Goal: Information Seeking & Learning: Learn about a topic

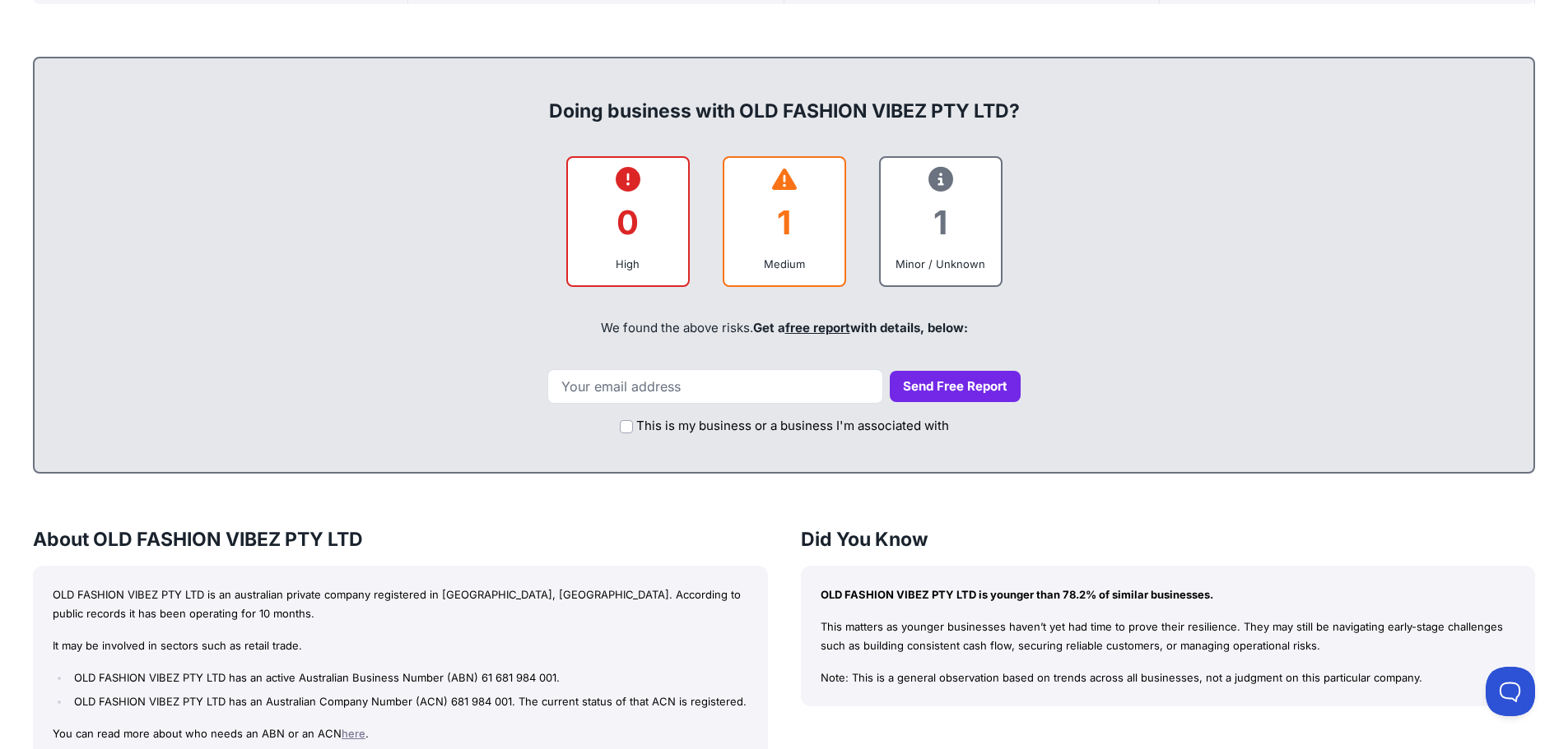
scroll to position [905, 0]
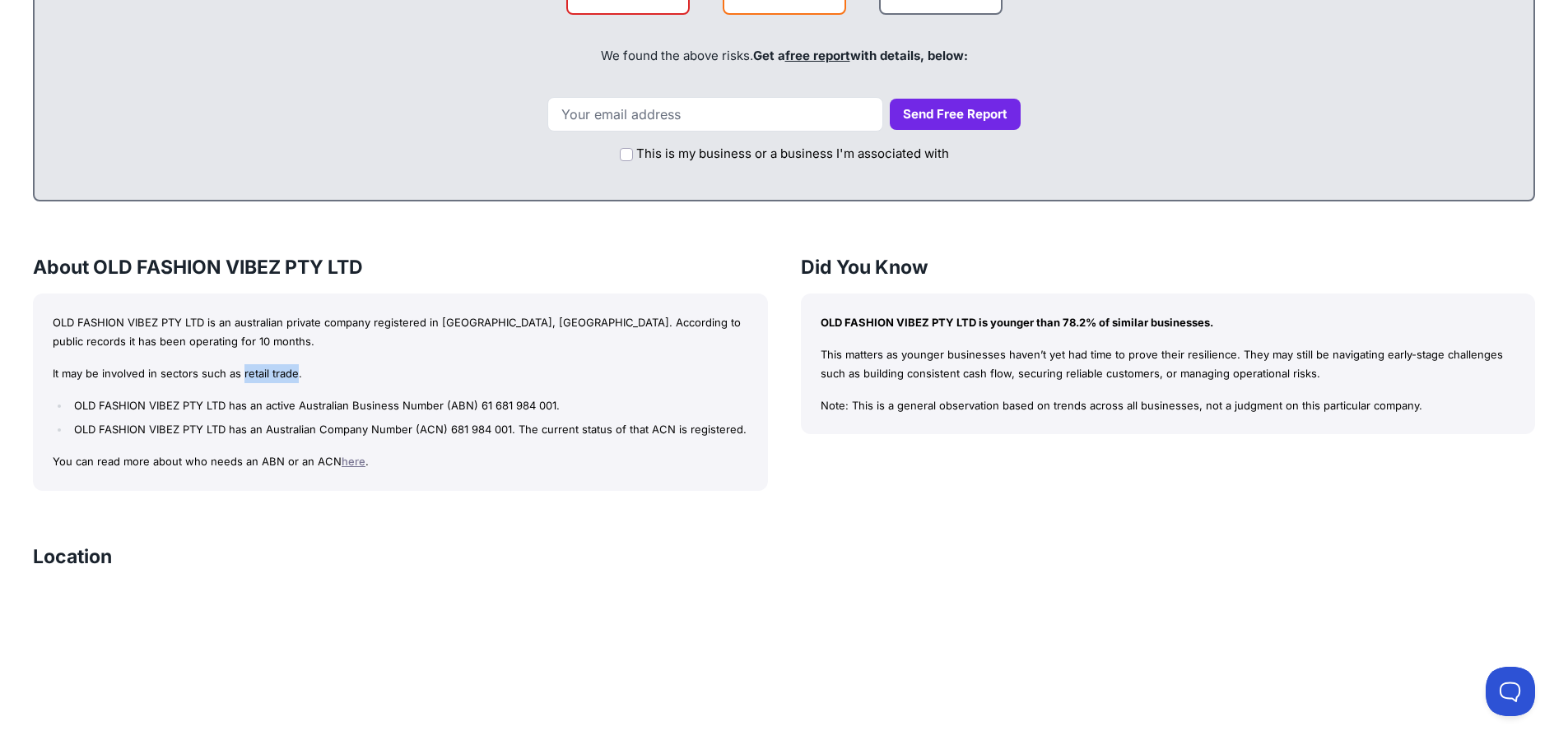
drag, startPoint x: 296, startPoint y: 373, endPoint x: 242, endPoint y: 375, distance: 54.0
click at [242, 375] on p "It may be involved in sectors such as retail trade." at bounding box center [400, 374] width 695 height 19
copy p "retail trade"
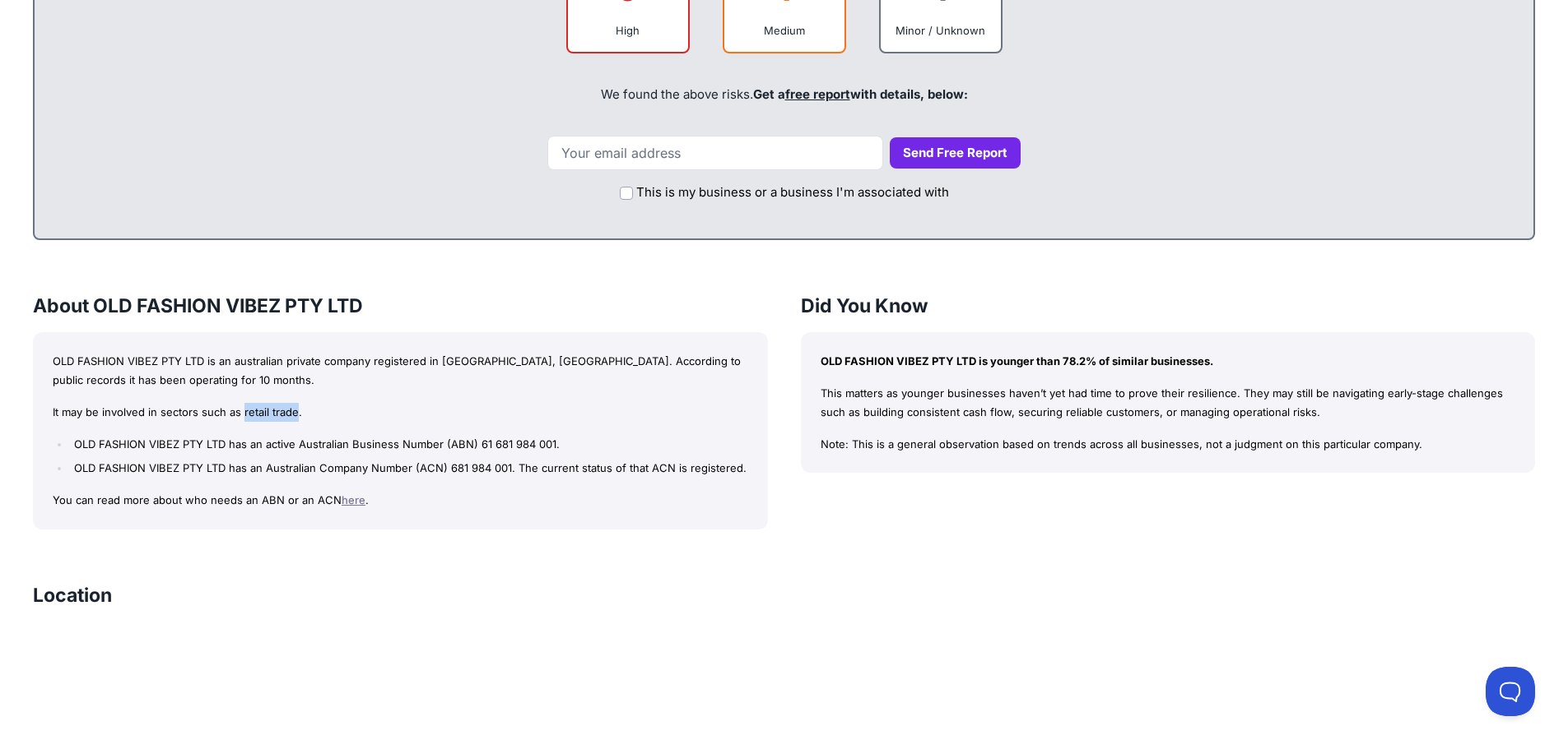
scroll to position [987, 0]
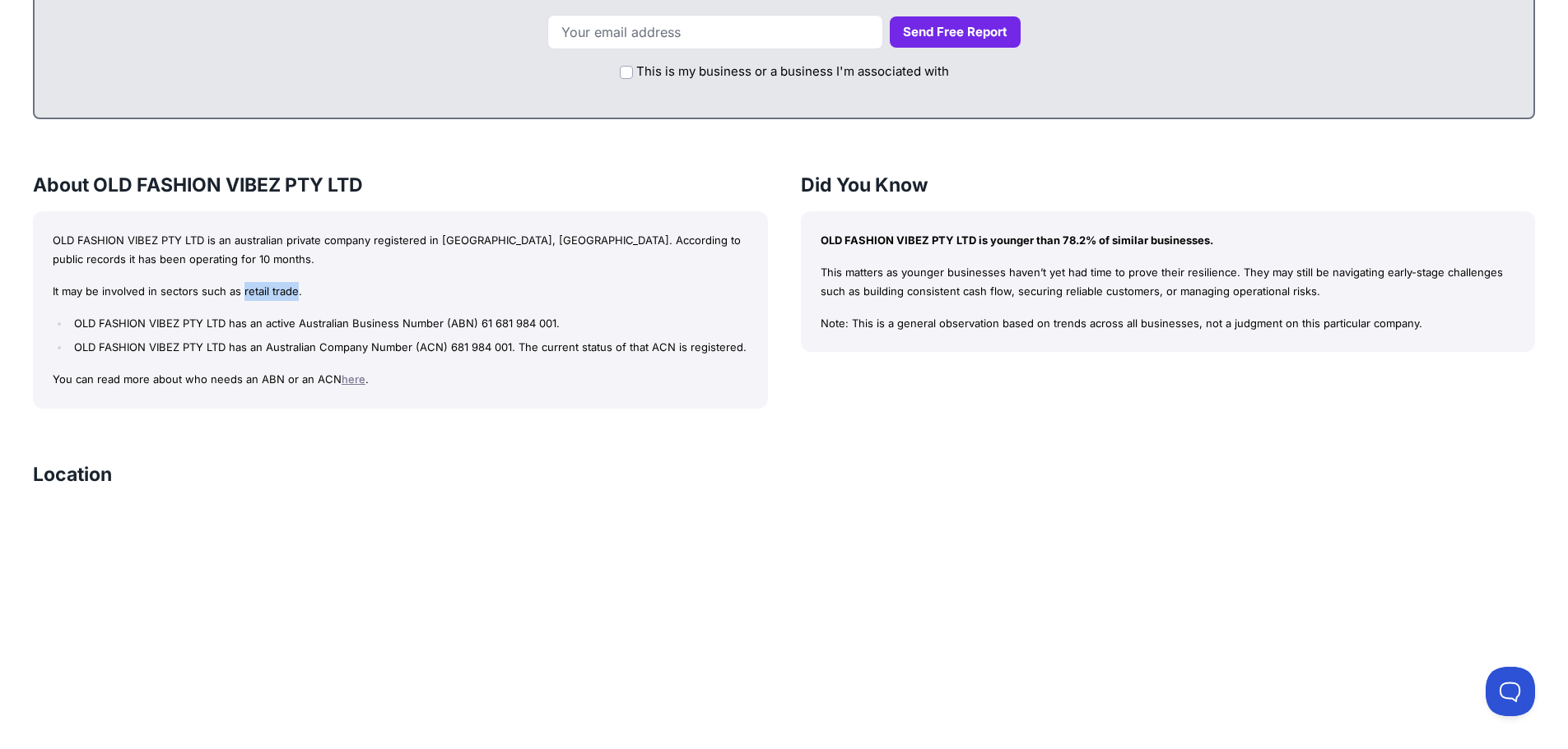
copy p "retail trade"
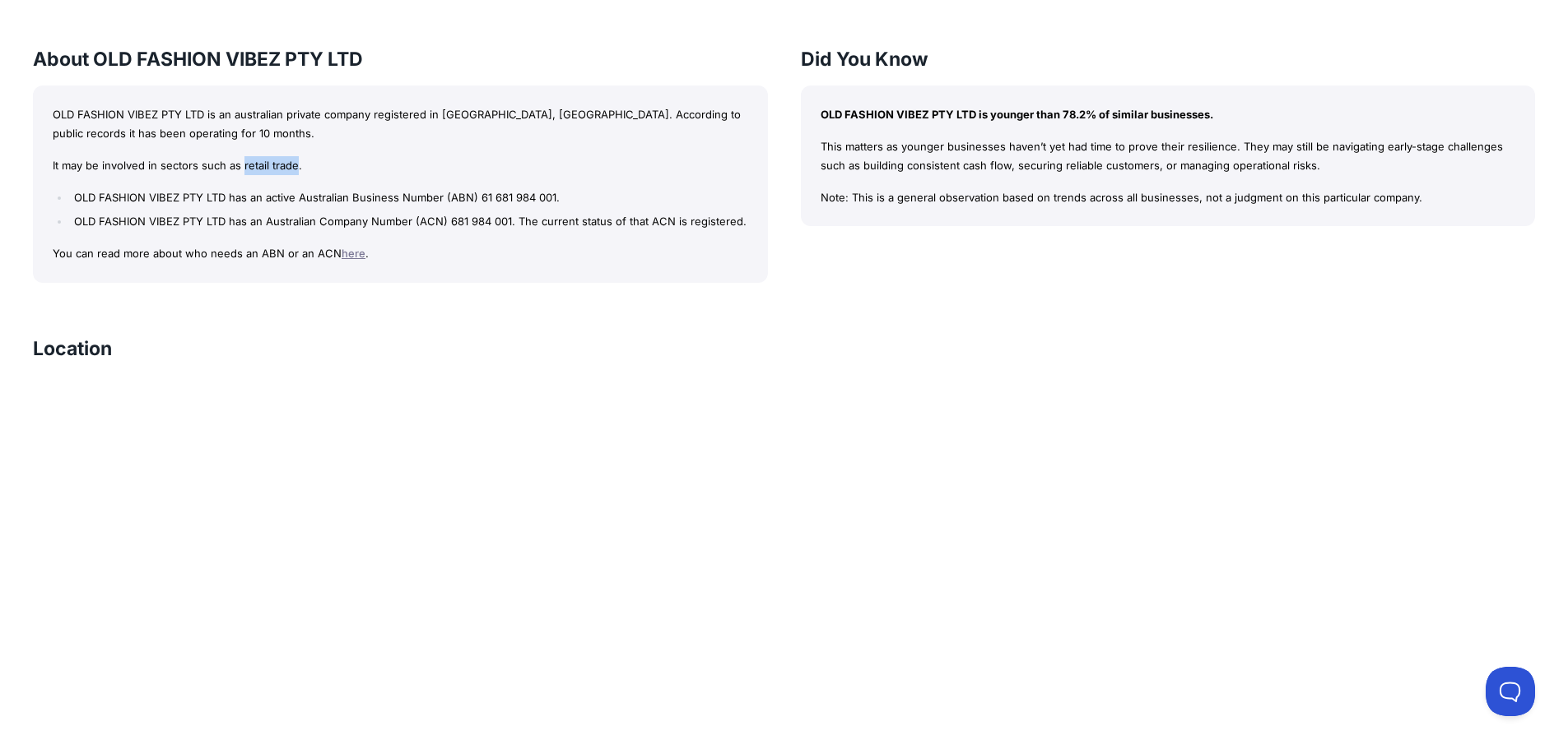
scroll to position [1072, 0]
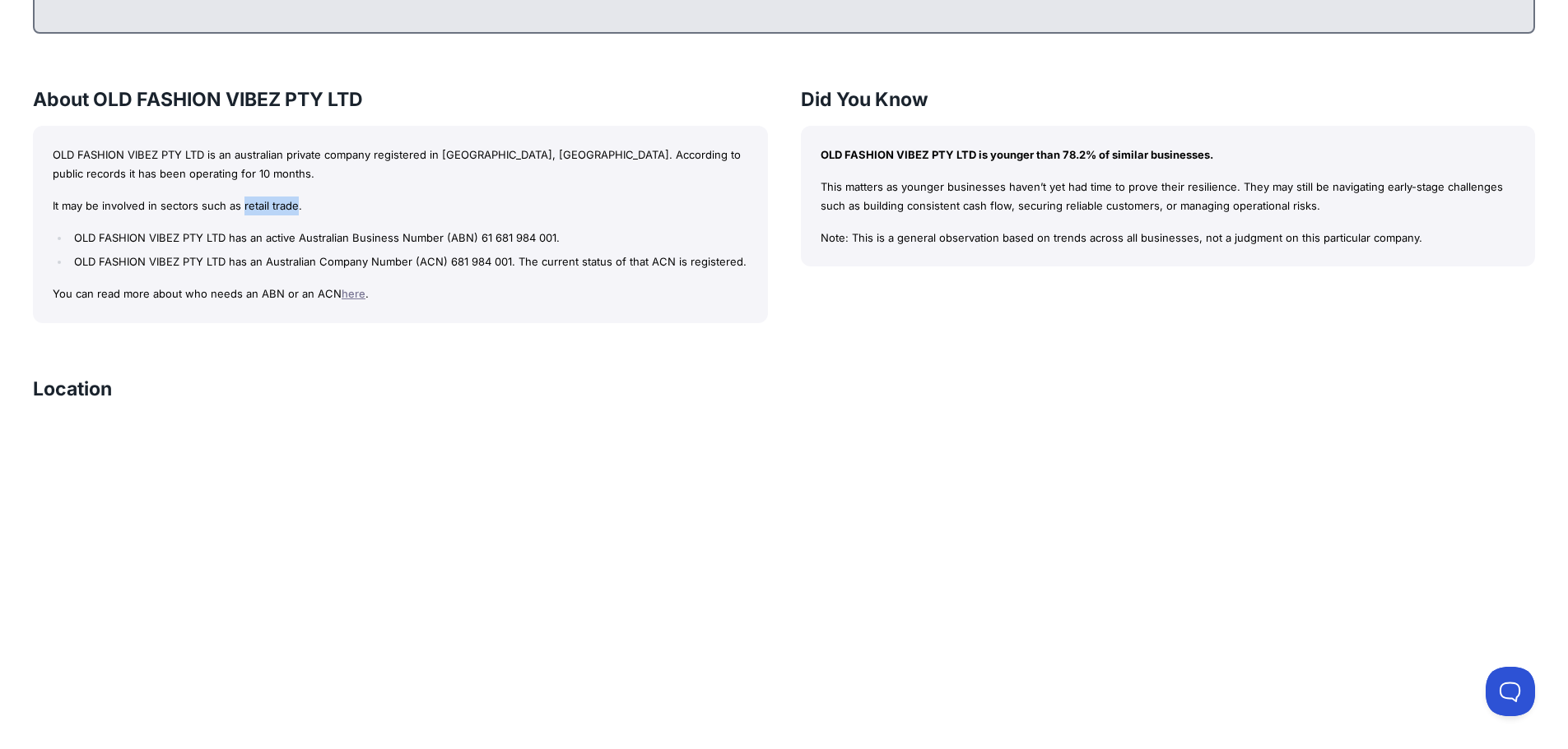
copy p "retail trade"
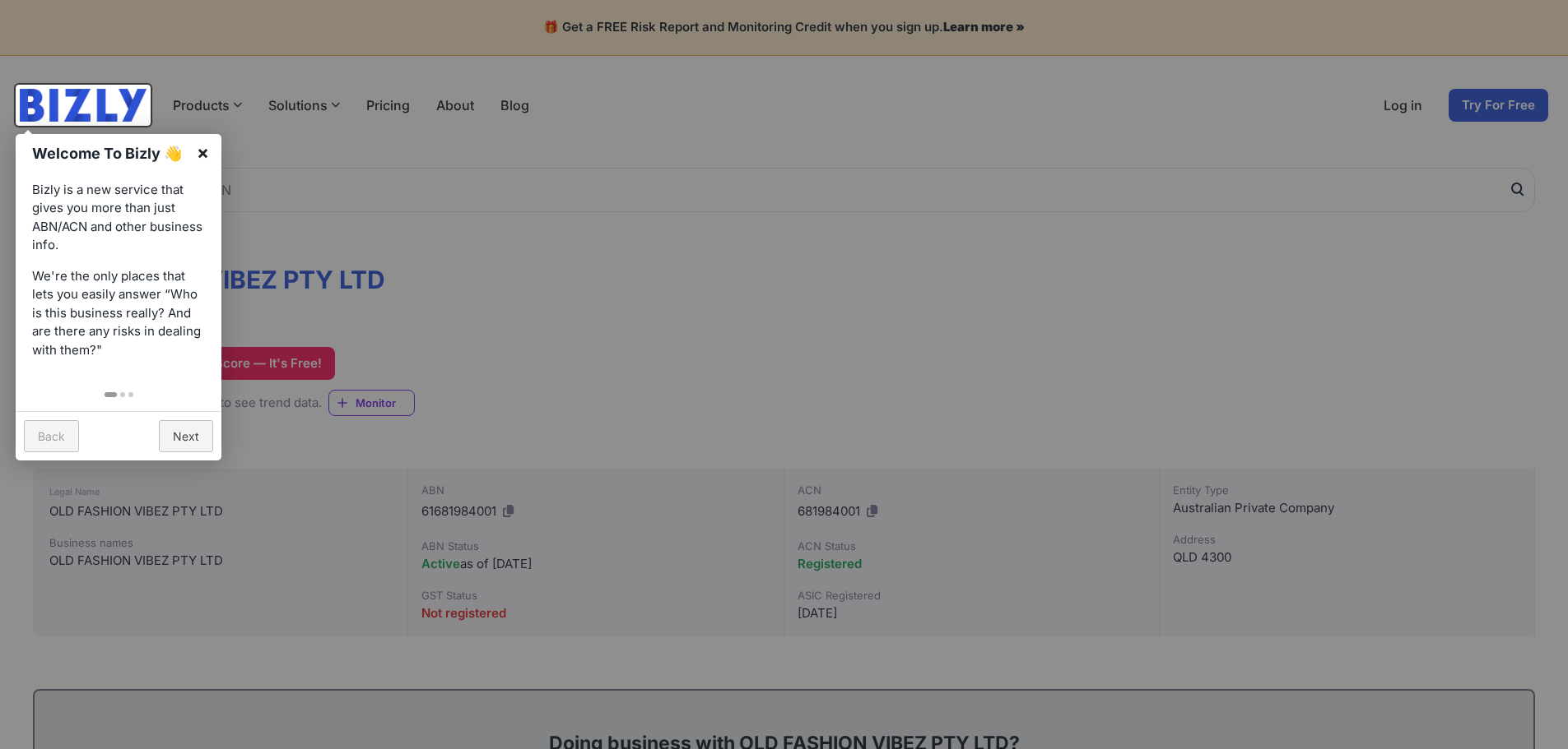
click at [203, 151] on link "×" at bounding box center [203, 152] width 37 height 37
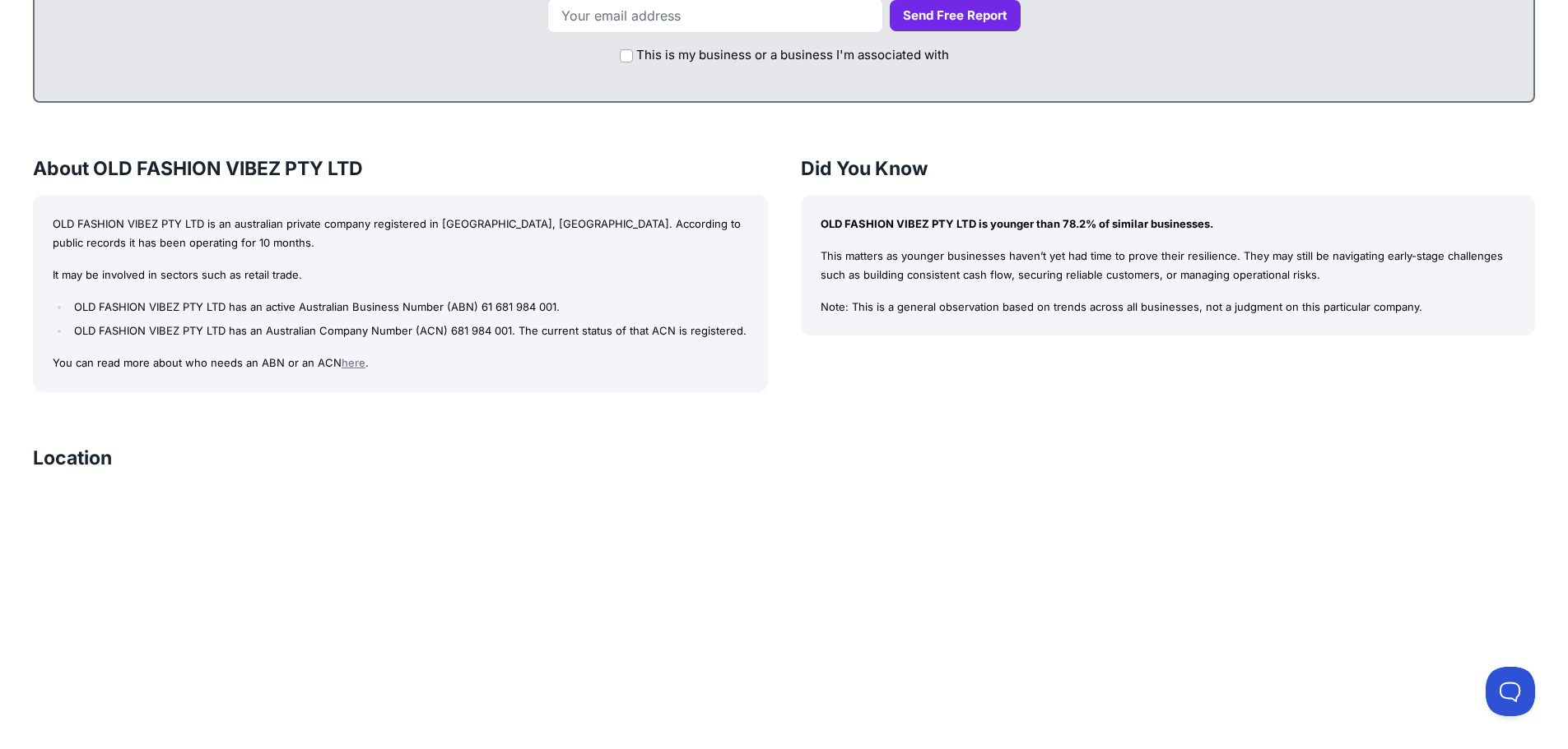
scroll to position [908, 0]
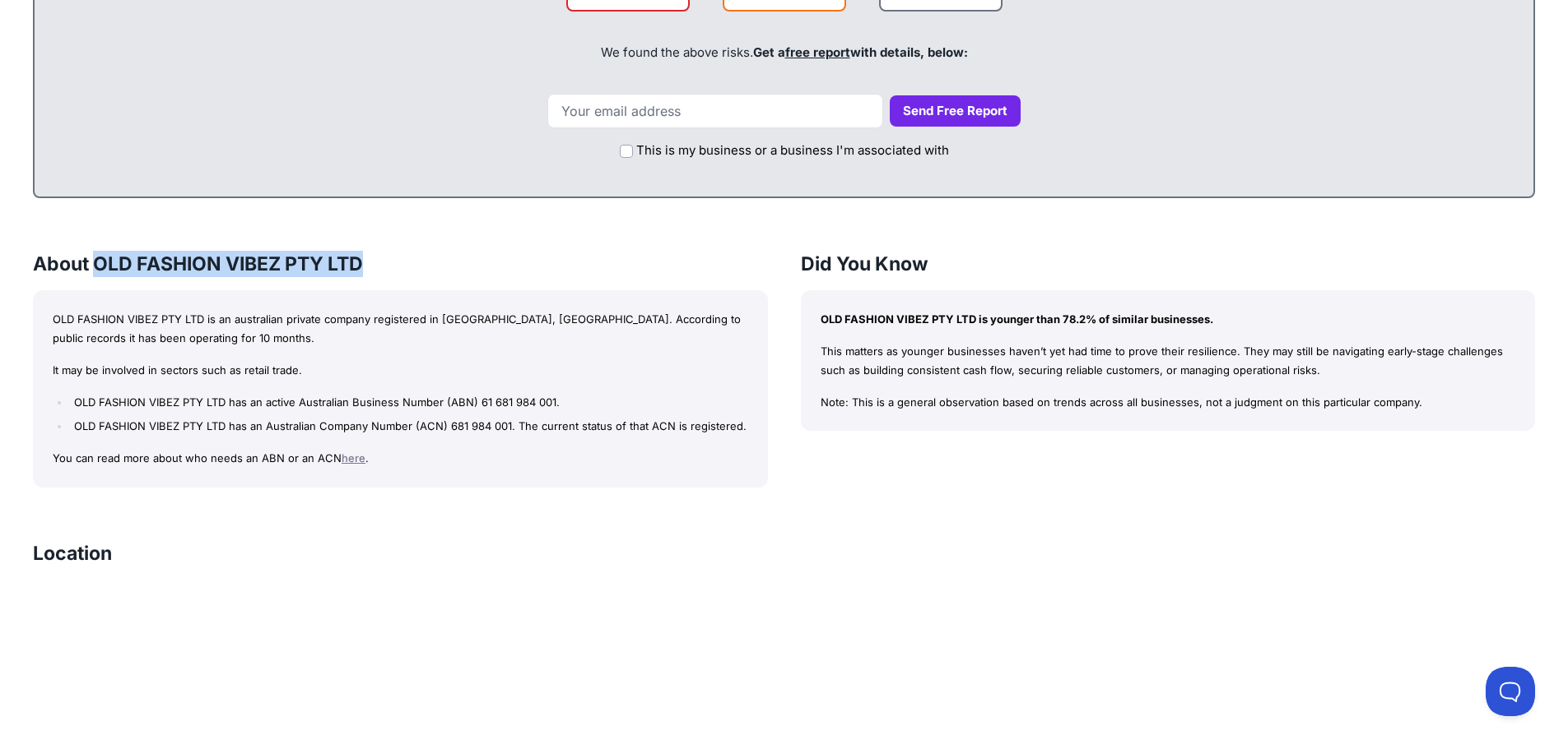
drag, startPoint x: 341, startPoint y: 256, endPoint x: 94, endPoint y: 252, distance: 247.0
click at [94, 252] on h3 "About OLD FASHION VIBEZ PTY LTD" at bounding box center [400, 264] width 735 height 26
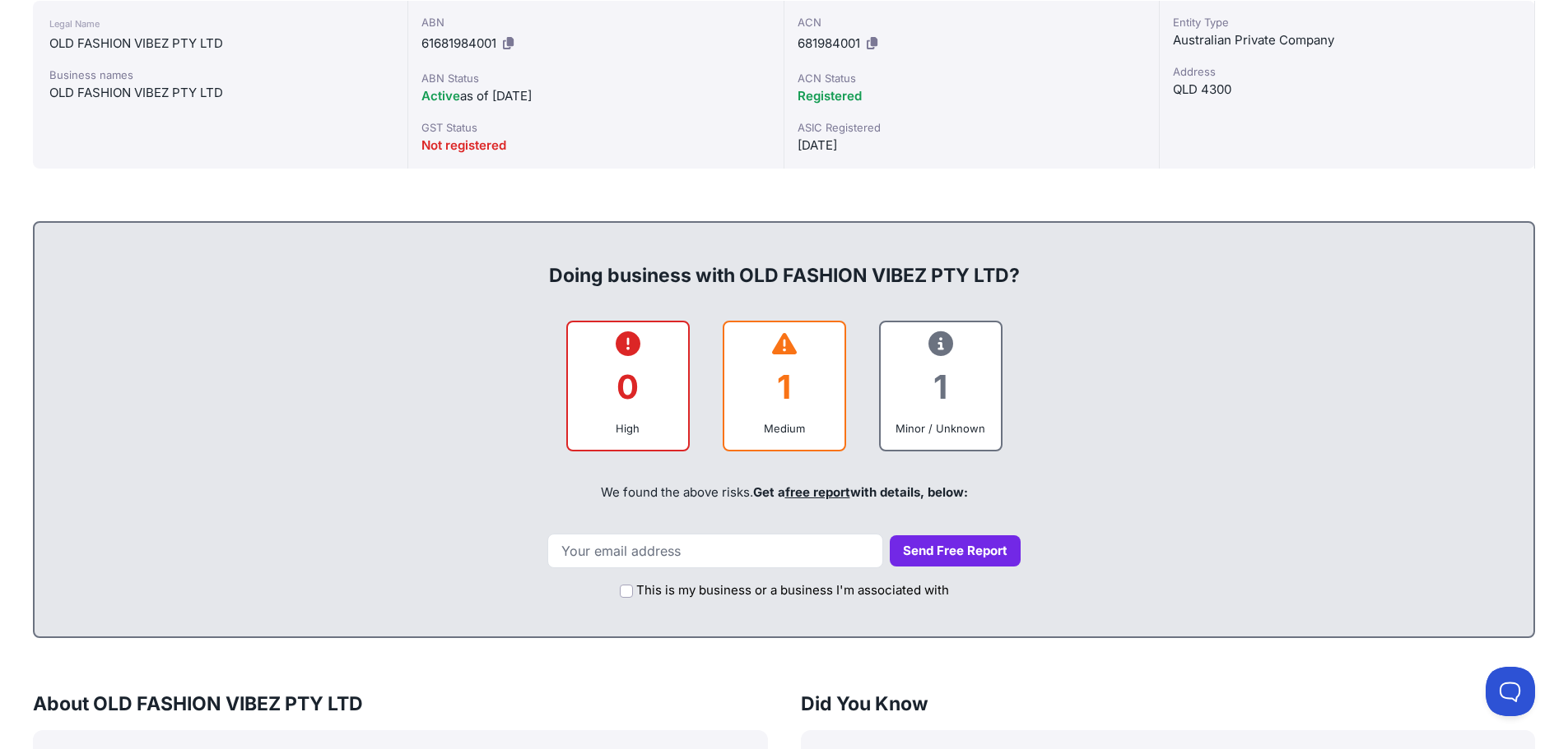
scroll to position [0, 0]
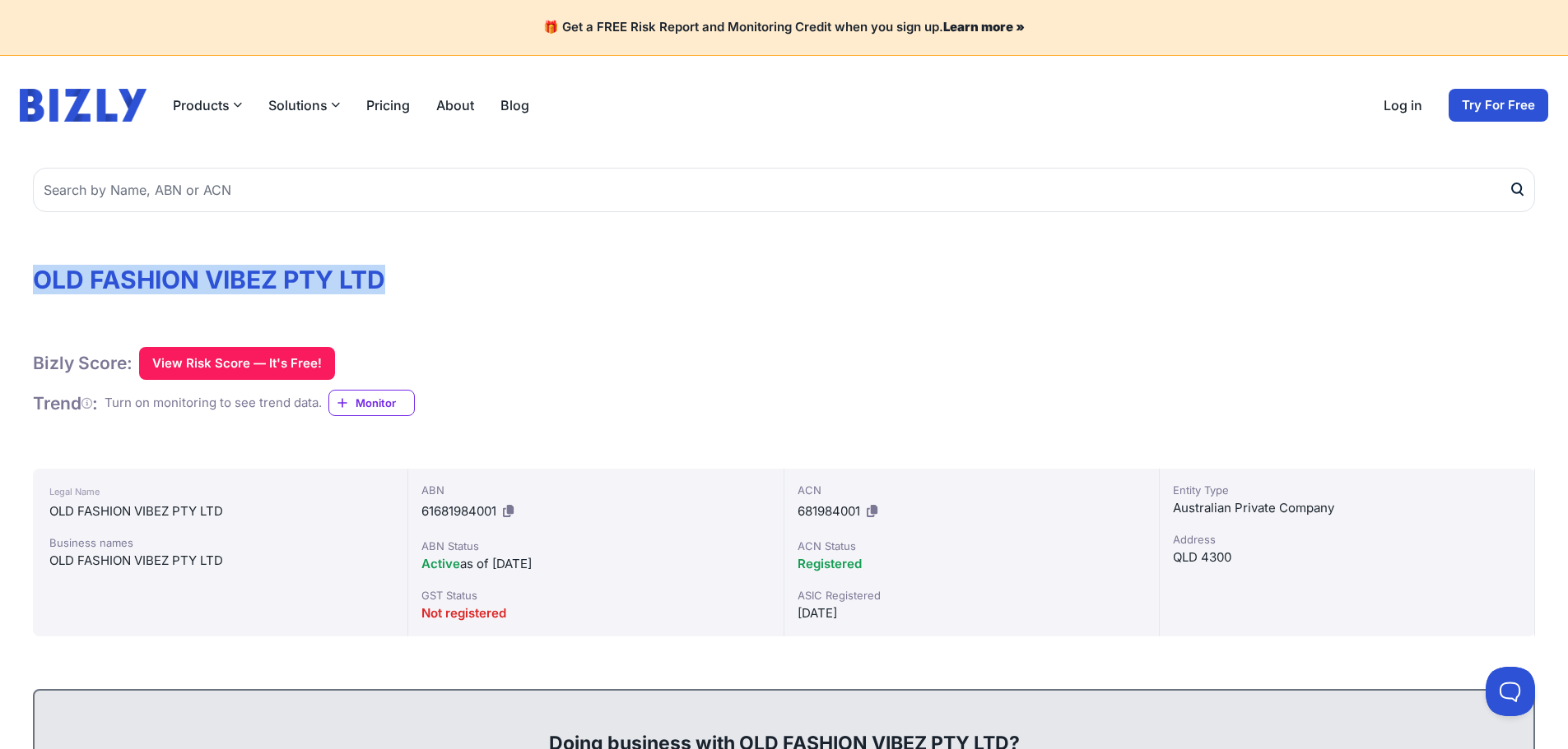
drag, startPoint x: 412, startPoint y: 271, endPoint x: 27, endPoint y: 285, distance: 385.3
